Goal: Task Accomplishment & Management: Complete application form

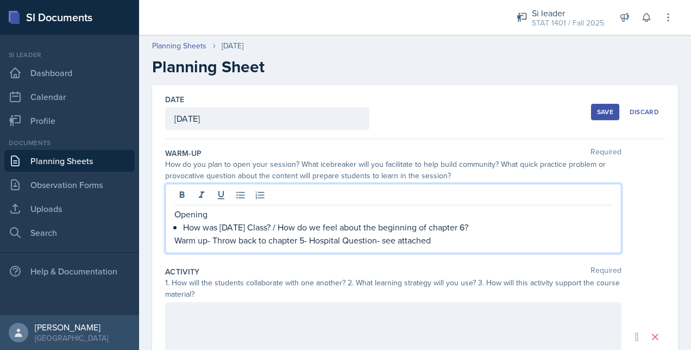
click at [386, 237] on p "Warm up- Throw back to chapter 5- Hospital Question- see attached" at bounding box center [393, 240] width 438 height 13
click at [462, 239] on p "Warm up- Throw back to chapter 5- Hospital Question- *see attached" at bounding box center [393, 240] width 438 height 13
click at [208, 243] on p "Warm up- Throw back to chapter 5- Hospital Question- *see attached" at bounding box center [393, 240] width 438 height 13
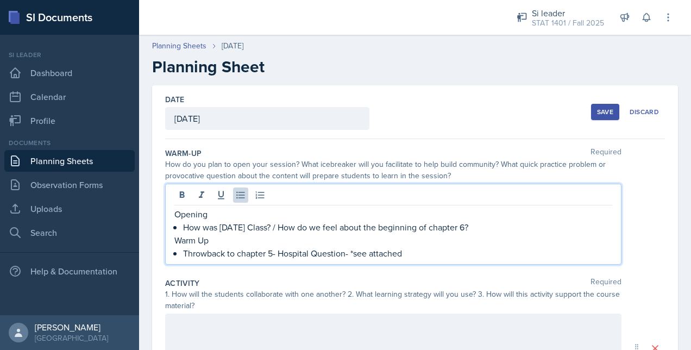
click at [406, 247] on p "Throwback to chapter 5- Hospital Question- *see attached" at bounding box center [397, 253] width 429 height 13
click at [410, 256] on p "Throwback to chapter 5- Hospital Question- *see attached" at bounding box center [397, 253] width 429 height 13
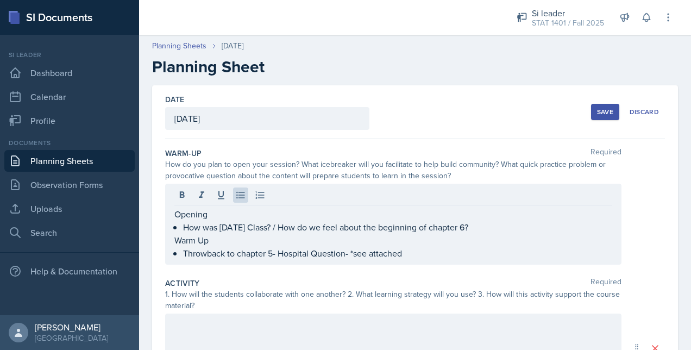
click at [403, 156] on div "Warm-Up Required" at bounding box center [415, 153] width 500 height 11
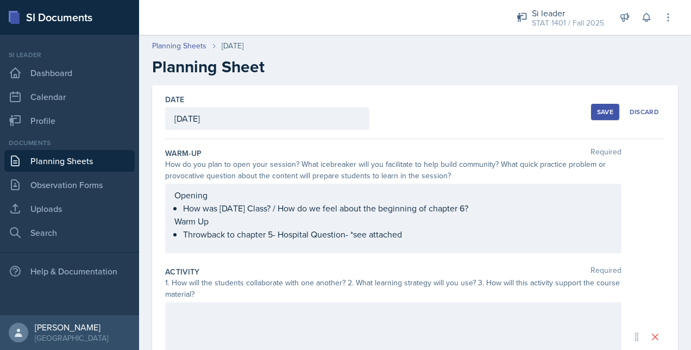
click at [516, 207] on div "Opening How was [DATE] Class? / How do we feel about the beginning of chapter 6…" at bounding box center [393, 215] width 438 height 52
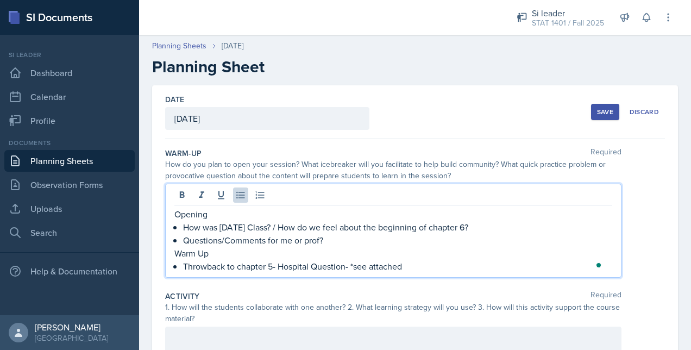
click at [462, 159] on div "How do you plan to open your session? What icebreaker will you facilitate to he…" at bounding box center [393, 170] width 457 height 23
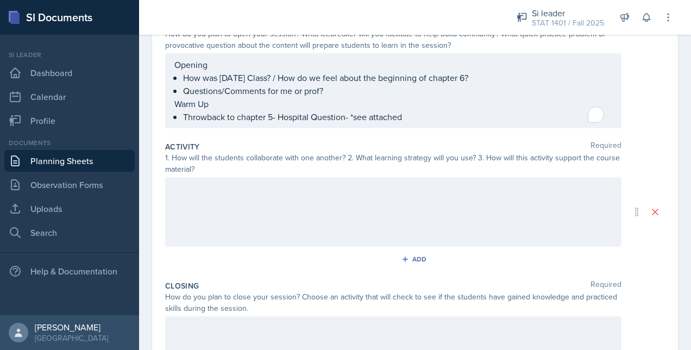
click at [340, 210] on div at bounding box center [393, 212] width 457 height 70
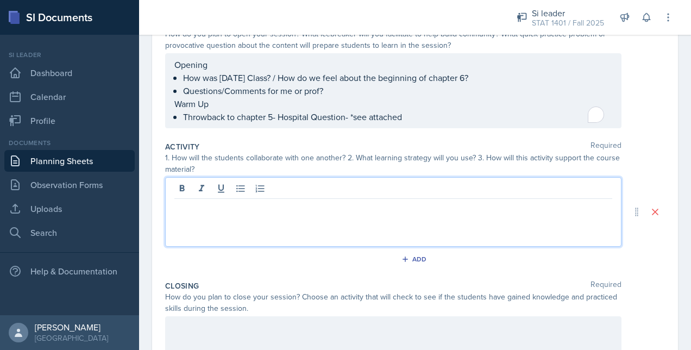
scroll to position [149, 0]
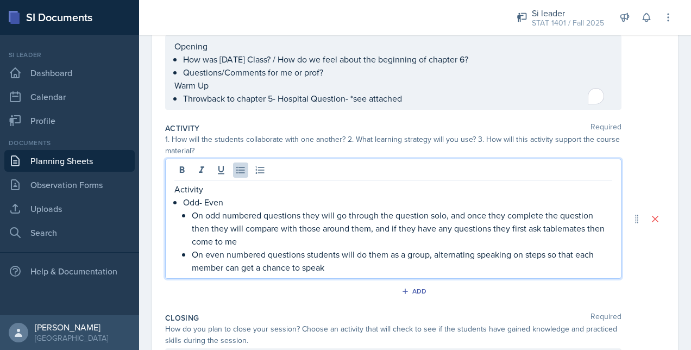
click at [379, 265] on p "On even numbered questions students will do them as a group, alternating speaki…" at bounding box center [402, 261] width 421 height 26
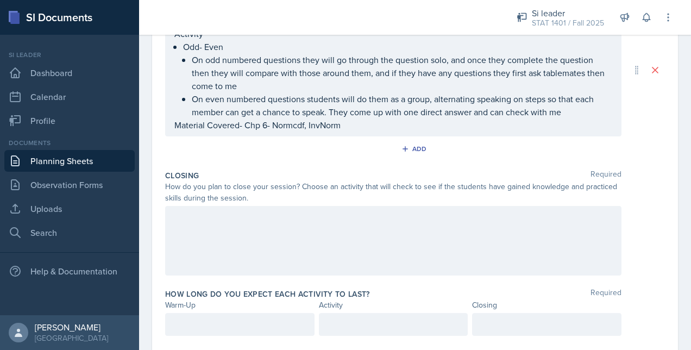
click at [310, 263] on div at bounding box center [393, 241] width 457 height 70
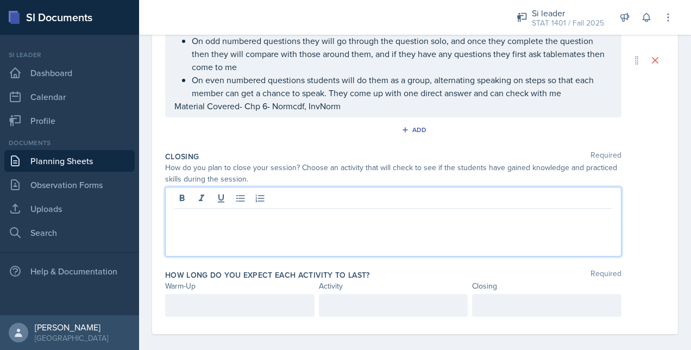
scroll to position [304, 0]
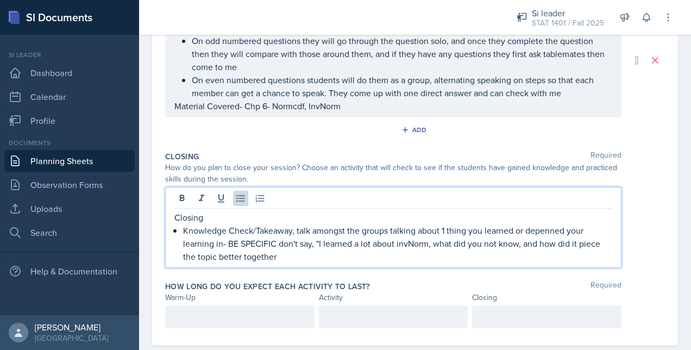
click at [447, 251] on p "Knowledge Check/Takeaway, talk amongst the groups talking about 1 thing you lea…" at bounding box center [397, 243] width 429 height 39
click at [432, 245] on p "Knowledge Check/Takeaway, talk amongst the groups talking about 1 thing you lea…" at bounding box center [397, 243] width 429 height 39
click at [215, 255] on p "Knowledge Check/Takeaway, talk amongst the groups talking about 1 thing you lea…" at bounding box center [397, 243] width 429 height 39
drag, startPoint x: 285, startPoint y: 253, endPoint x: 449, endPoint y: 260, distance: 164.3
click at [449, 260] on p "Knowledge Check/Takeaway, talk amongst the groups talking about 1 thing you lea…" at bounding box center [397, 243] width 429 height 39
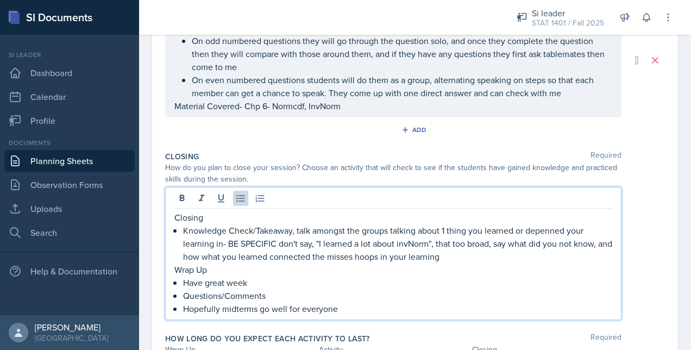
click at [562, 258] on p "Knowledge Check/Takeaway, talk amongst the groups talking about 1 thing you lea…" at bounding box center [397, 243] width 429 height 39
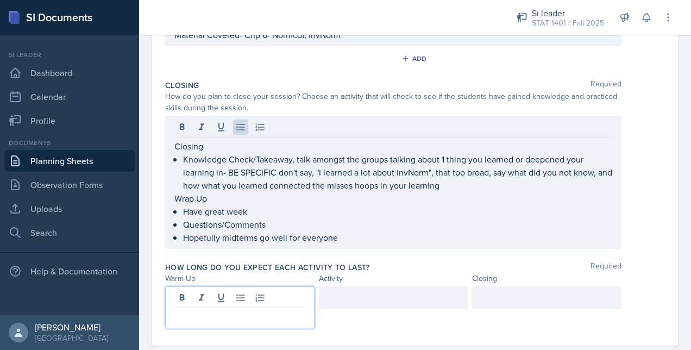
scroll to position [376, 0]
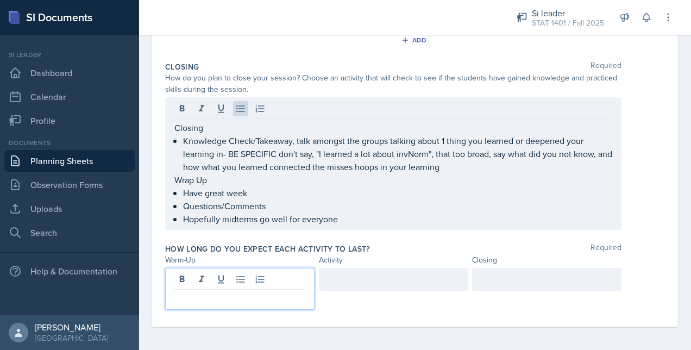
click at [246, 292] on p at bounding box center [239, 298] width 131 height 13
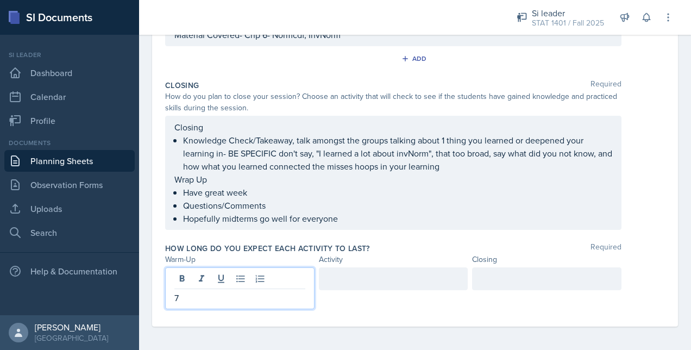
click at [504, 280] on div at bounding box center [546, 278] width 149 height 23
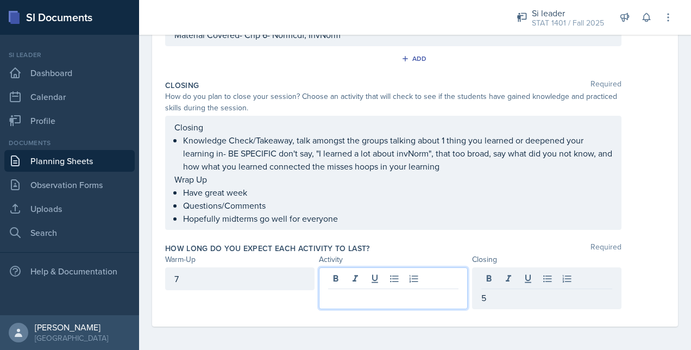
click at [376, 278] on div at bounding box center [393, 288] width 149 height 42
click at [400, 239] on div "How long do you expect each activity to last? Required Warm-Up Activity Closing…" at bounding box center [415, 278] width 500 height 79
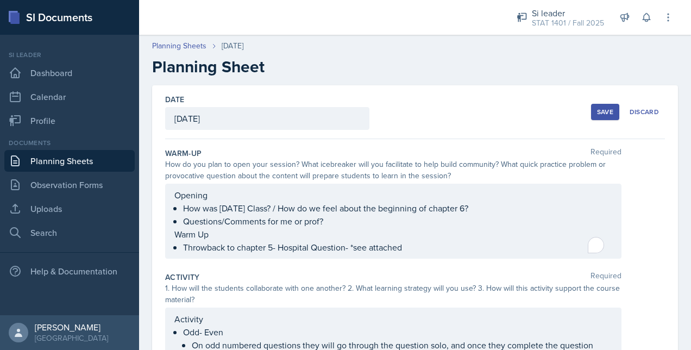
scroll to position [357, 0]
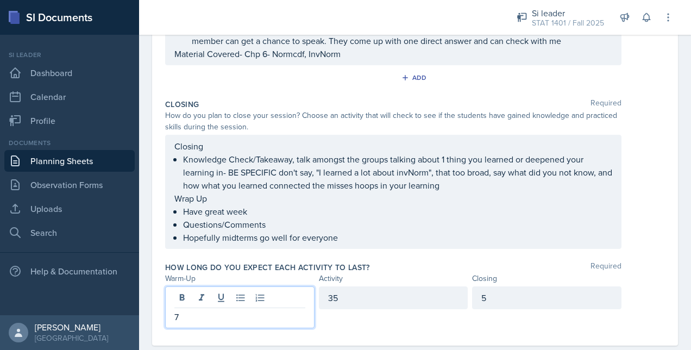
click at [262, 310] on p "7" at bounding box center [239, 316] width 131 height 13
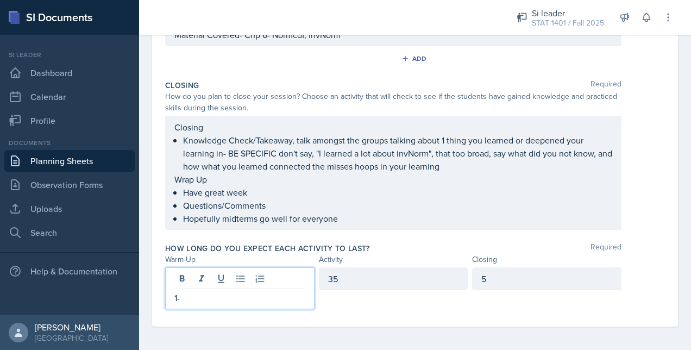
click at [674, 195] on div "Date [DATE] [DATE] 31 1 2 3 4 5 6 7 8 9 10 11 12 13 14 15 16 17 18 19 20 21 22 …" at bounding box center [415, 31] width 552 height 643
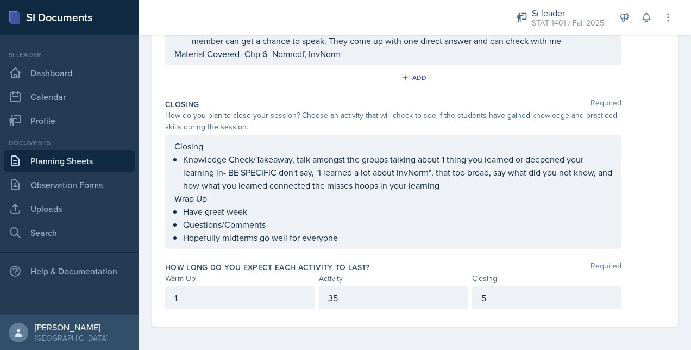
scroll to position [0, 0]
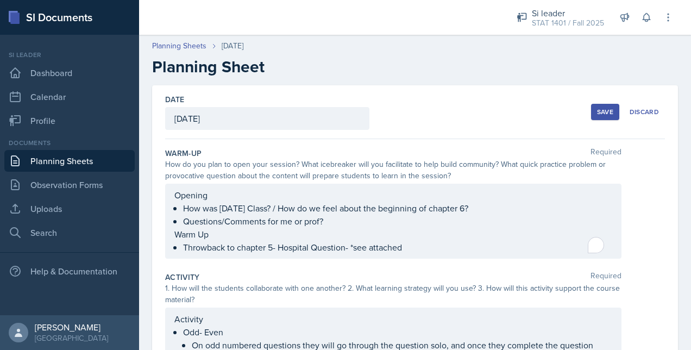
click at [597, 111] on div "Save" at bounding box center [605, 112] width 16 height 9
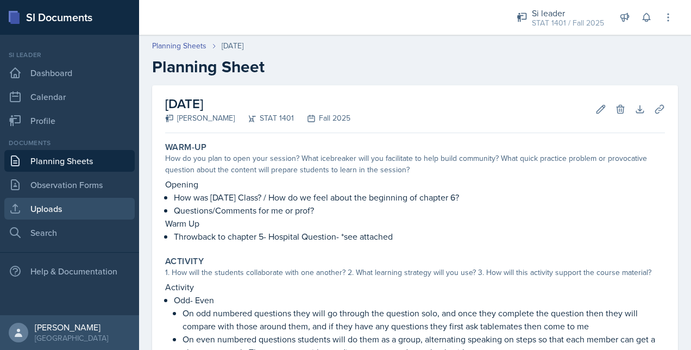
click at [93, 207] on link "Uploads" at bounding box center [69, 209] width 130 height 22
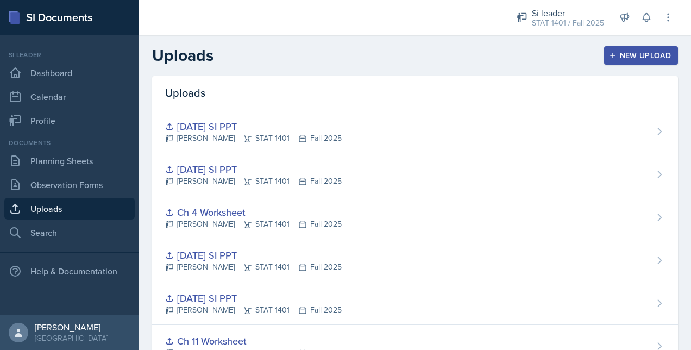
click at [645, 62] on button "New Upload" at bounding box center [641, 55] width 74 height 18
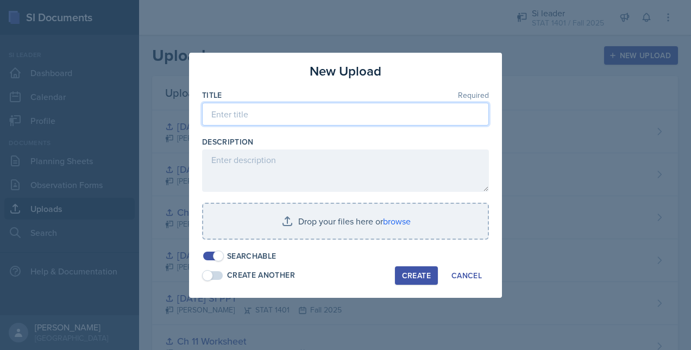
click at [360, 113] on input at bounding box center [345, 114] width 287 height 23
type input "O"
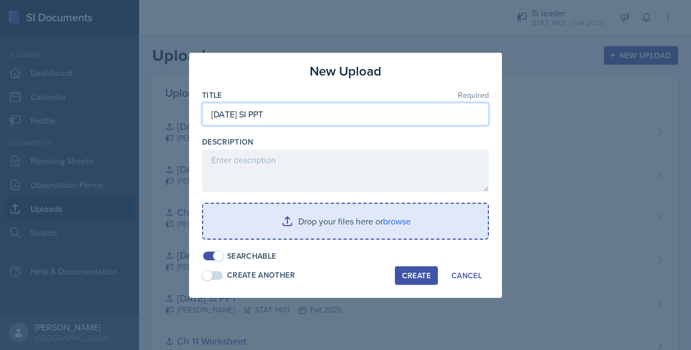
type input "[DATE] SI PPT"
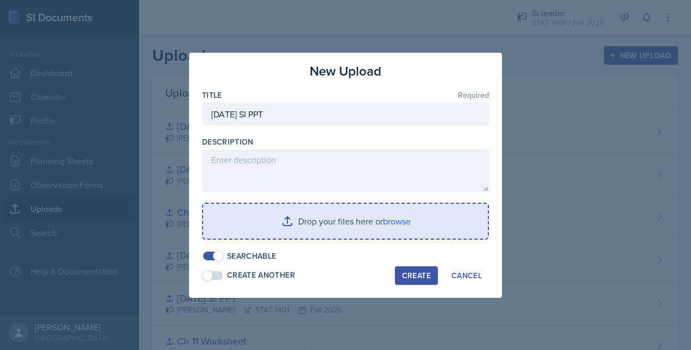
click at [361, 233] on input "file" at bounding box center [345, 221] width 285 height 35
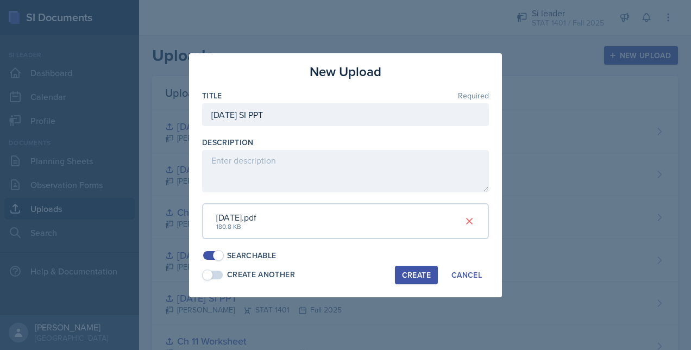
click at [419, 281] on button "Create" at bounding box center [416, 275] width 43 height 18
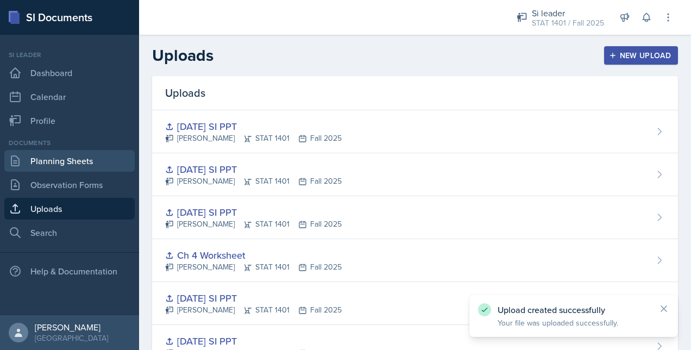
click at [57, 165] on link "Planning Sheets" at bounding box center [69, 161] width 130 height 22
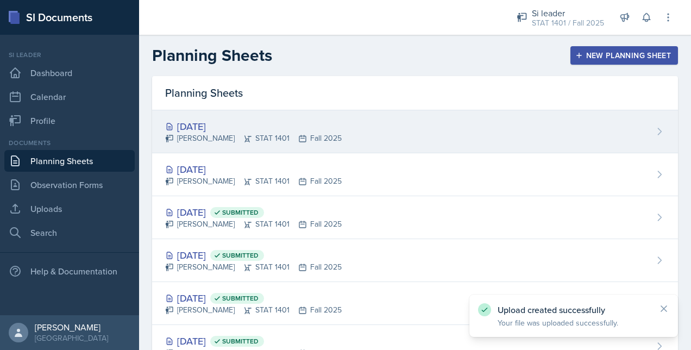
click at [531, 124] on div "[DATE] [PERSON_NAME] STAT 1401 Fall 2025" at bounding box center [415, 131] width 526 height 43
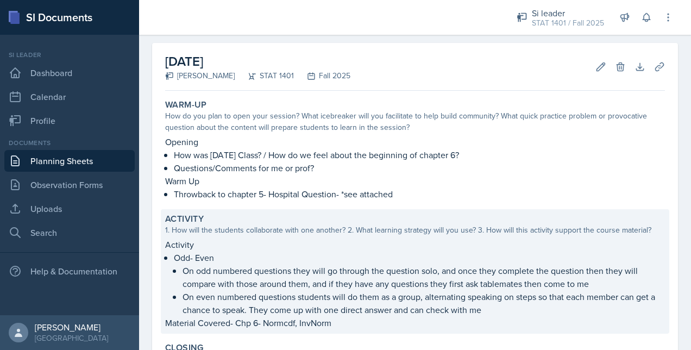
scroll to position [43, 0]
click at [327, 273] on p "On odd numbered questions they will go through the question solo, and once they…" at bounding box center [424, 276] width 483 height 26
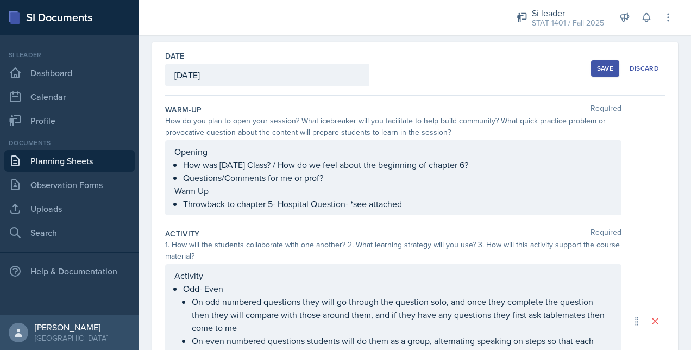
click at [261, 286] on div "Activity Odd- Even On odd numbered questions they will go through the question …" at bounding box center [393, 321] width 457 height 114
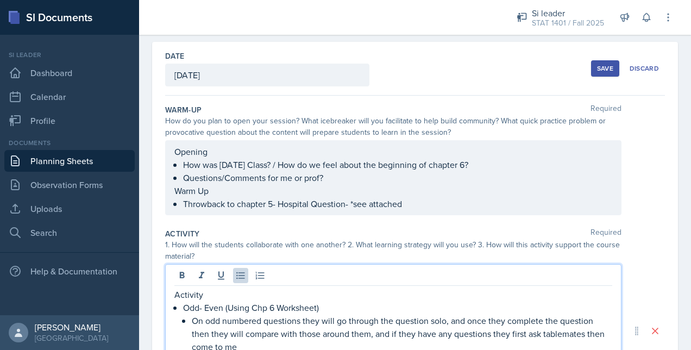
click at [597, 65] on div "Save" at bounding box center [605, 68] width 16 height 9
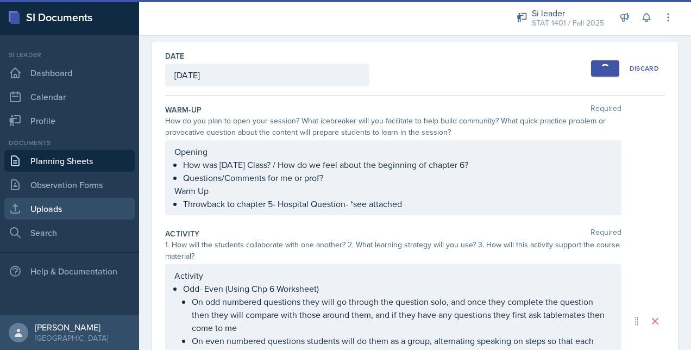
click at [75, 208] on link "Uploads" at bounding box center [69, 209] width 130 height 22
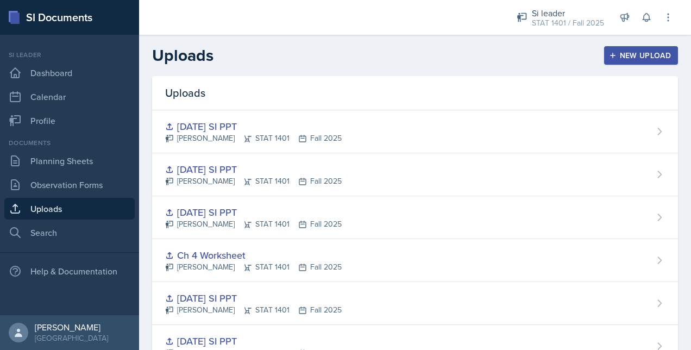
click at [627, 47] on button "New Upload" at bounding box center [641, 55] width 74 height 18
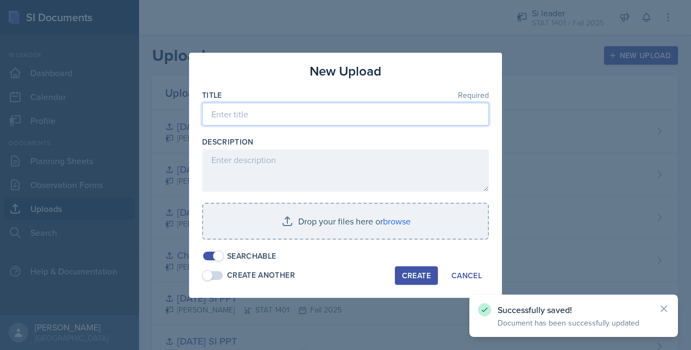
click at [265, 120] on input at bounding box center [345, 114] width 287 height 23
type input "c"
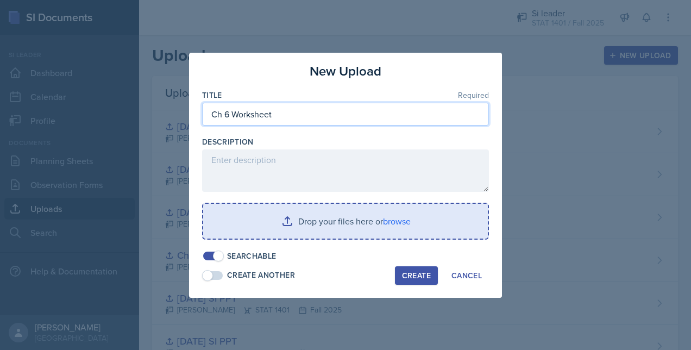
type input "Ch 6 Worksheet"
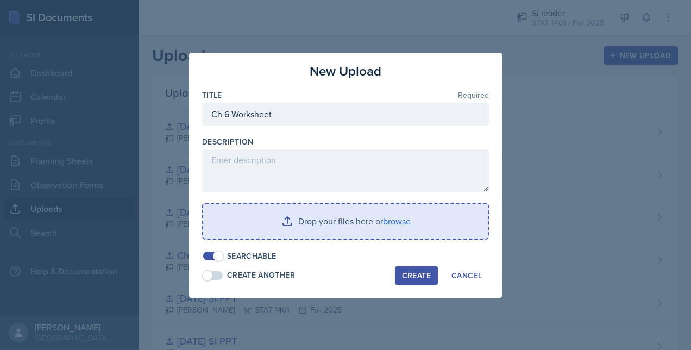
click at [314, 232] on input "file" at bounding box center [345, 221] width 285 height 35
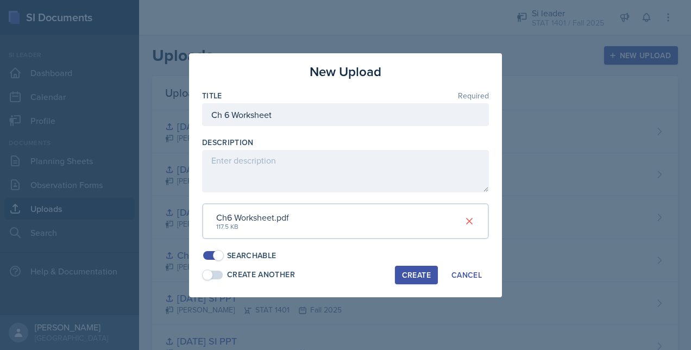
click at [412, 273] on div "Create" at bounding box center [416, 275] width 29 height 9
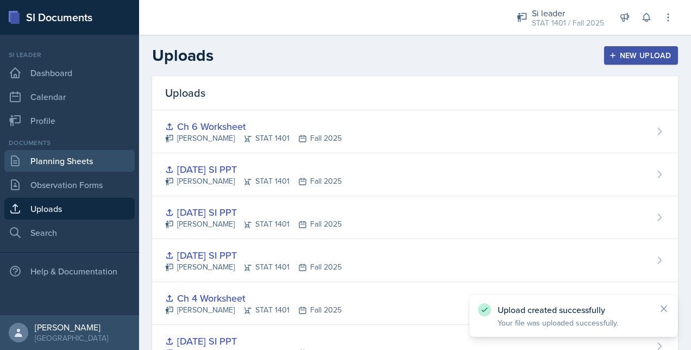
click at [48, 159] on link "Planning Sheets" at bounding box center [69, 161] width 130 height 22
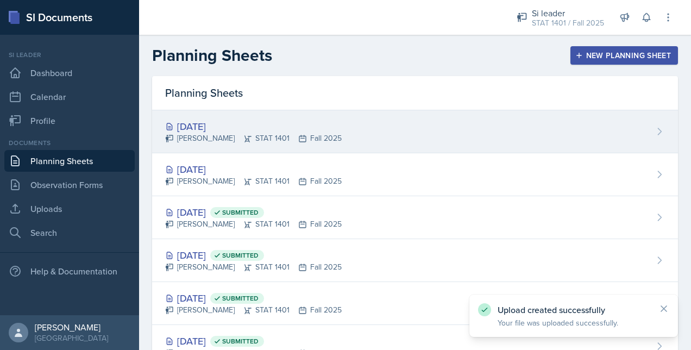
click at [421, 116] on div "[DATE] [PERSON_NAME] STAT 1401 Fall 2025" at bounding box center [415, 131] width 526 height 43
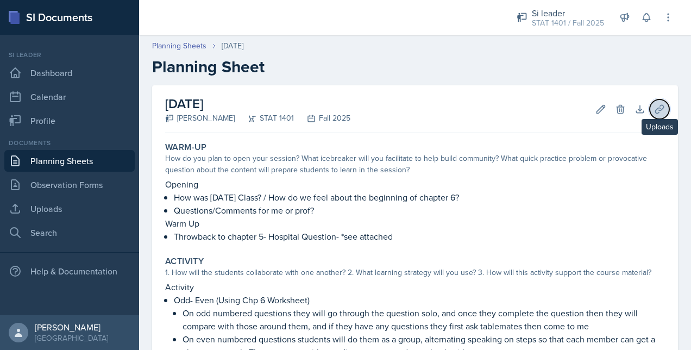
click at [657, 108] on button "Uploads" at bounding box center [660, 109] width 20 height 20
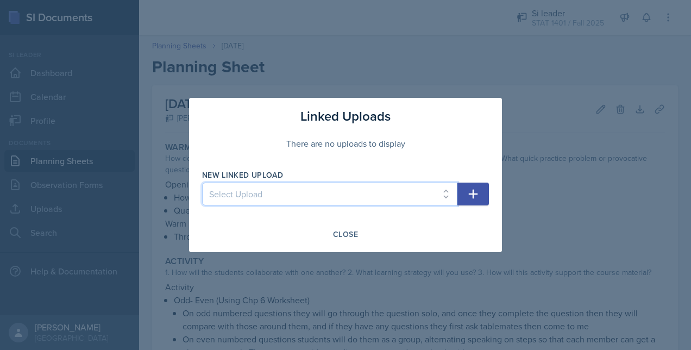
click at [357, 192] on select "Select Upload [DATE] SI PPT [DATE] SI PPT Chapter Summary Slides Ch 1 Worksheet…" at bounding box center [329, 194] width 255 height 23
select select "85b008e1-a939-48aa-b16c-f73b926a0468"
click at [202, 183] on select "Select Upload [DATE] SI PPT [DATE] SI PPT Chapter Summary Slides Ch 1 Worksheet…" at bounding box center [329, 194] width 255 height 23
click at [470, 189] on icon "button" at bounding box center [473, 194] width 13 height 13
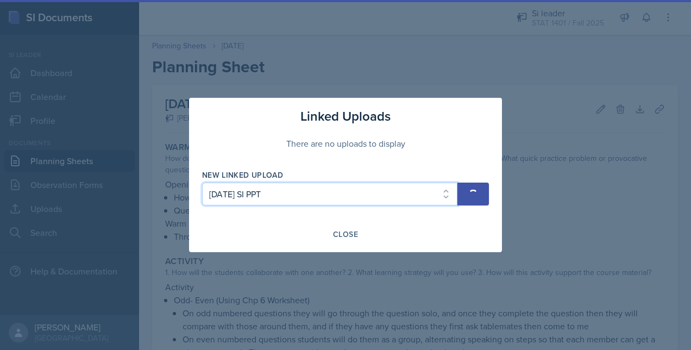
click at [409, 196] on select "Select Upload [DATE] SI PPT [DATE] SI PPT Chapter Summary Slides Ch 1 Worksheet…" at bounding box center [329, 194] width 255 height 23
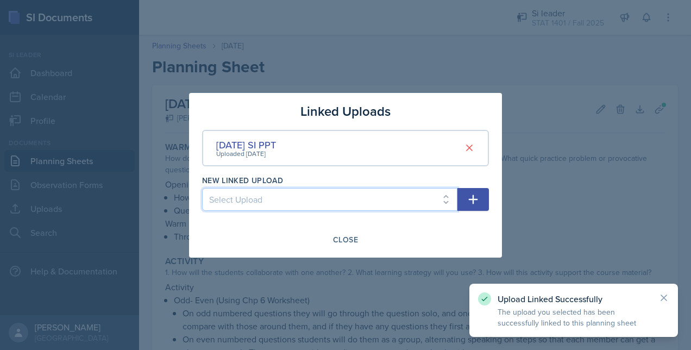
select select "4d209272-836a-40af-9bb5-bd7034afc2b5"
click at [202, 188] on select "Select Upload [DATE] SI PPT [DATE] SI PPT Chapter Summary Slides Ch 1 Worksheet…" at bounding box center [329, 199] width 255 height 23
click at [477, 197] on icon "button" at bounding box center [473, 199] width 13 height 13
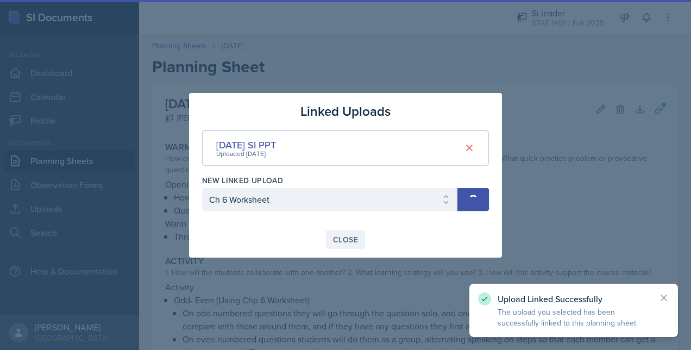
select select
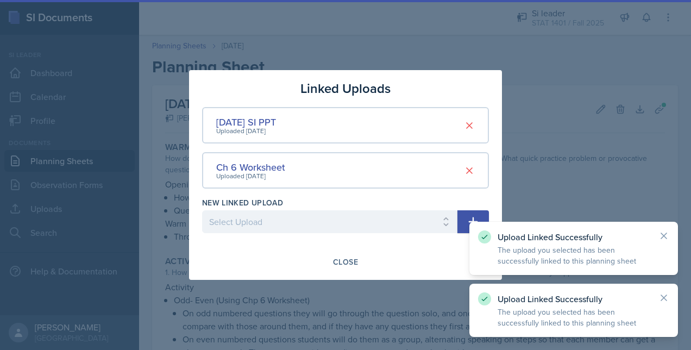
click at [354, 234] on div at bounding box center [329, 238] width 255 height 11
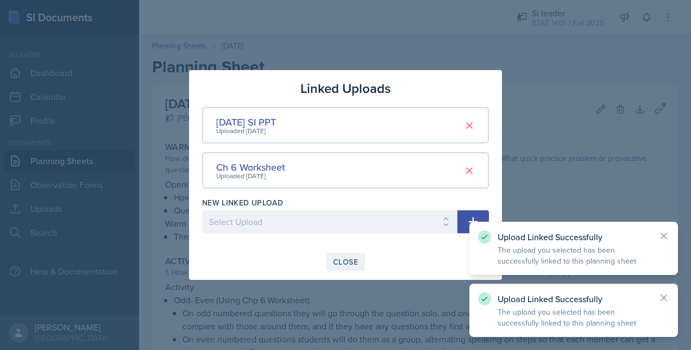
click at [344, 254] on button "Close" at bounding box center [345, 262] width 39 height 18
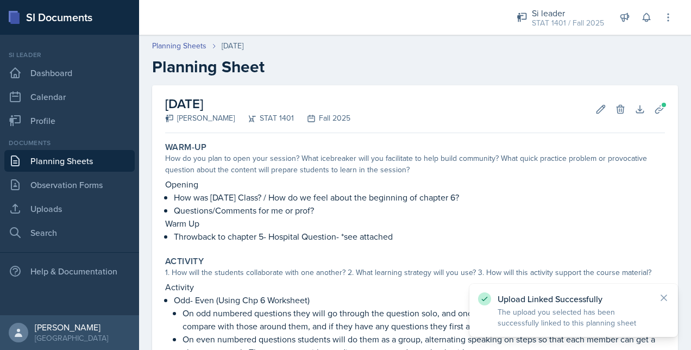
click at [87, 161] on link "Planning Sheets" at bounding box center [69, 161] width 130 height 22
